Goal: Task Accomplishment & Management: Use online tool/utility

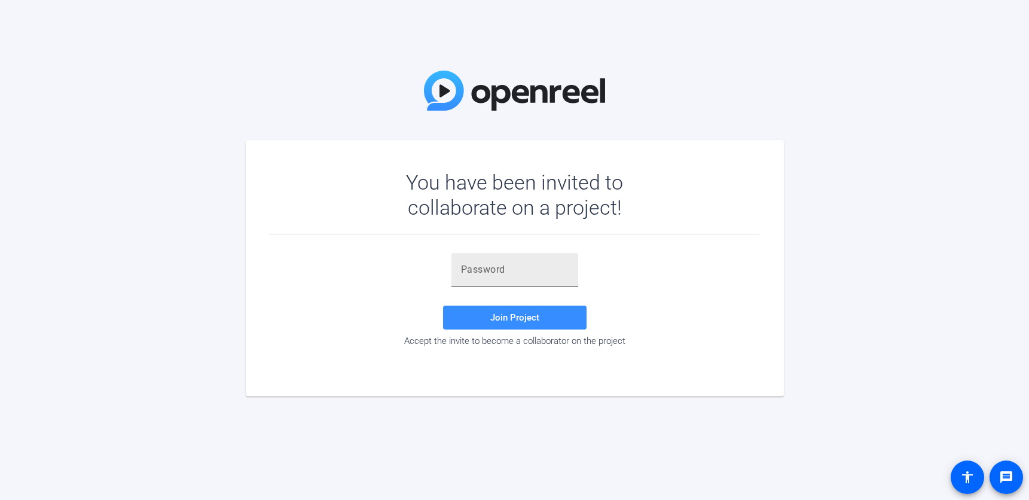
drag, startPoint x: 511, startPoint y: 256, endPoint x: 515, endPoint y: 277, distance: 21.9
click at [511, 255] on div at bounding box center [515, 269] width 108 height 33
click at [515, 277] on div at bounding box center [515, 269] width 108 height 33
click at [506, 248] on div "Join Project Accept the invite to become a collaborator on the project" at bounding box center [515, 300] width 490 height 131
click at [497, 256] on div at bounding box center [515, 269] width 108 height 33
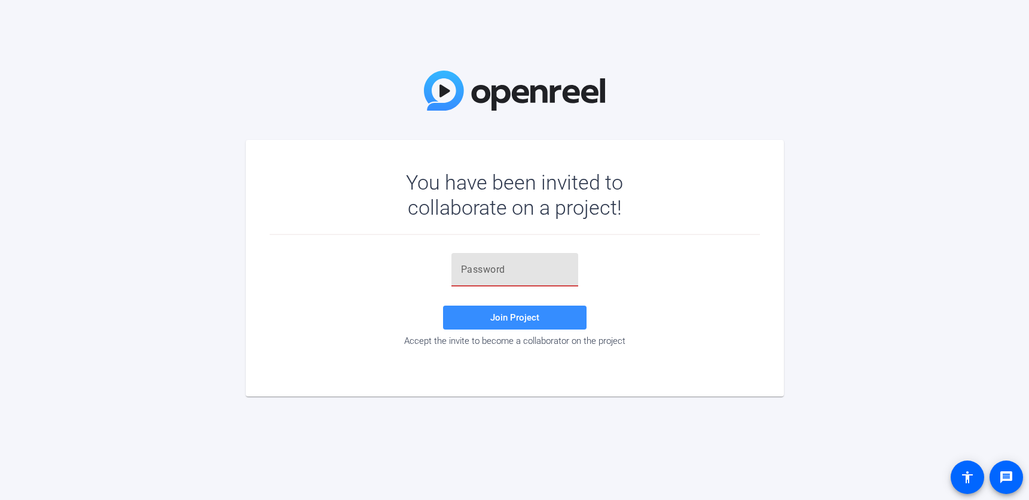
click at [495, 268] on input "text" at bounding box center [515, 269] width 108 height 14
paste input "5k2rZ~"
type input "5k2rZ~"
click at [513, 318] on span "Join Project" at bounding box center [514, 317] width 49 height 11
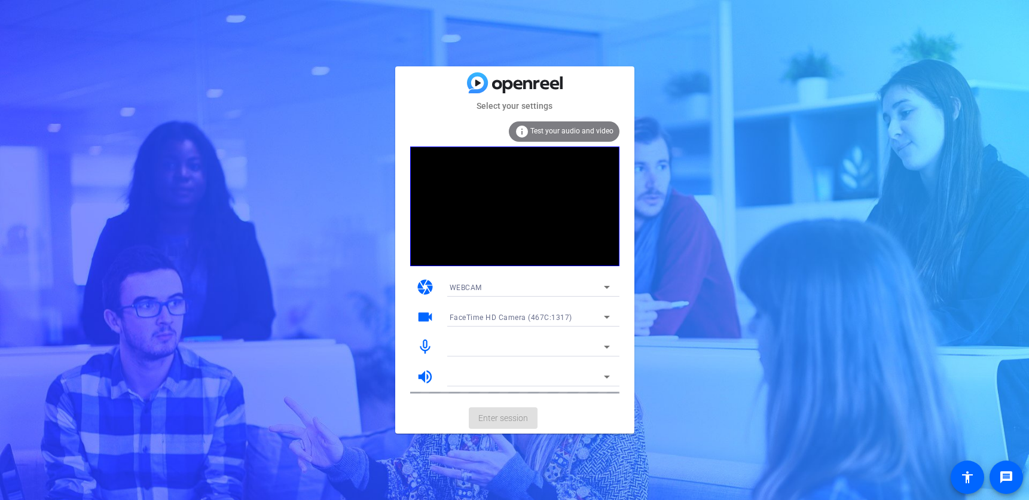
click at [516, 421] on mat-card-actions "Enter session" at bounding box center [514, 417] width 239 height 31
click at [598, 127] on span "Test your audio and video" at bounding box center [571, 131] width 83 height 8
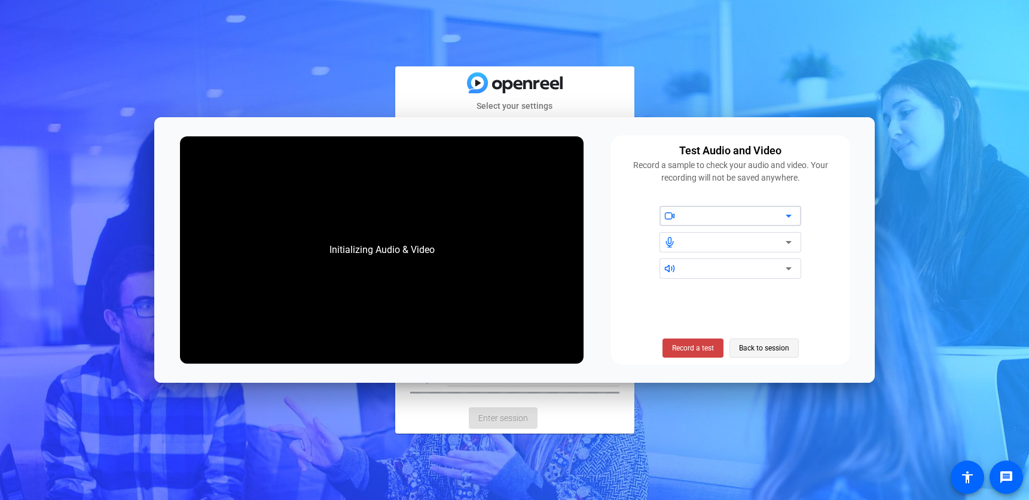
click at [760, 348] on span "Back to session" at bounding box center [764, 347] width 50 height 23
